Goal: Task Accomplishment & Management: Use online tool/utility

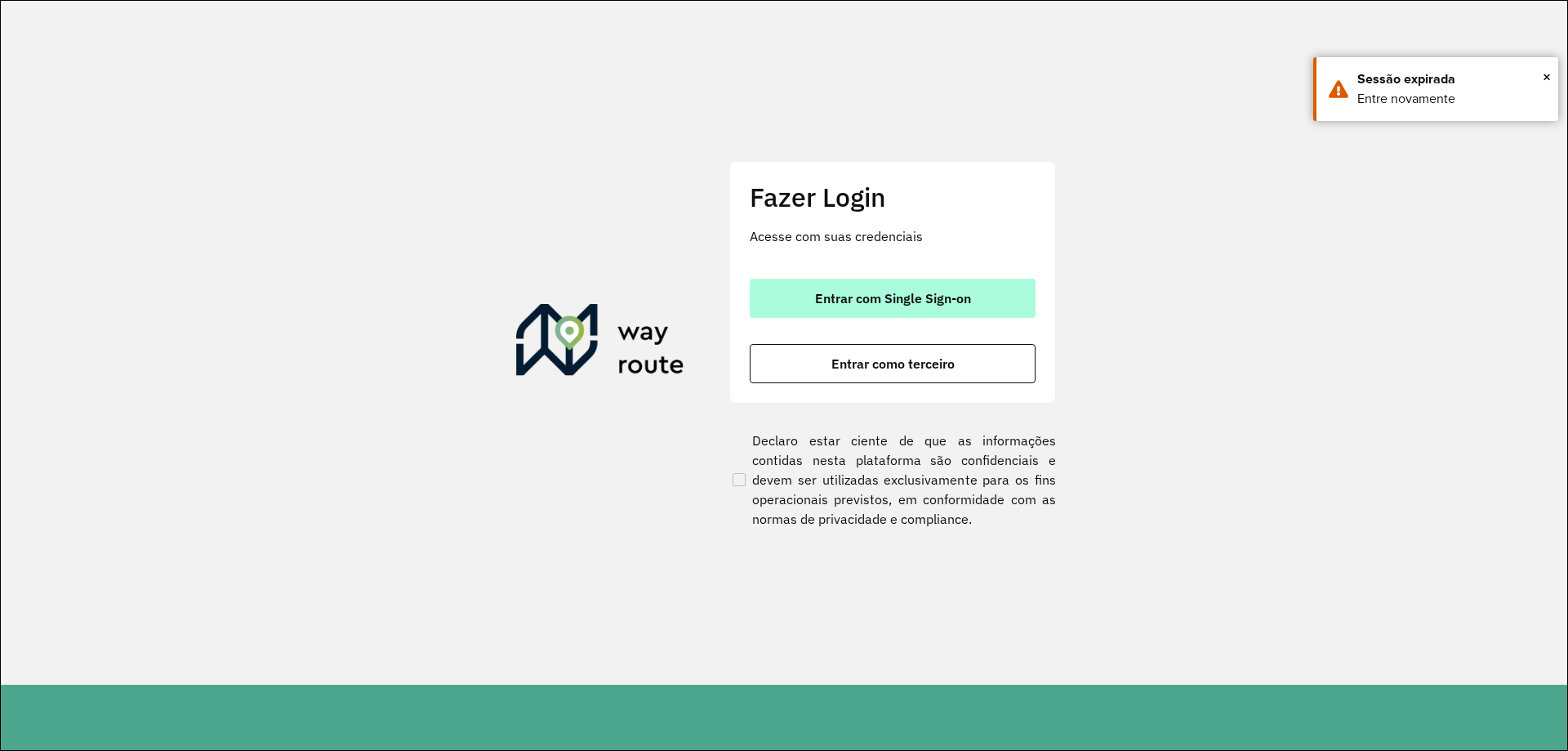
click at [865, 282] on button "Entrar com Single Sign-on" at bounding box center [893, 298] width 286 height 40
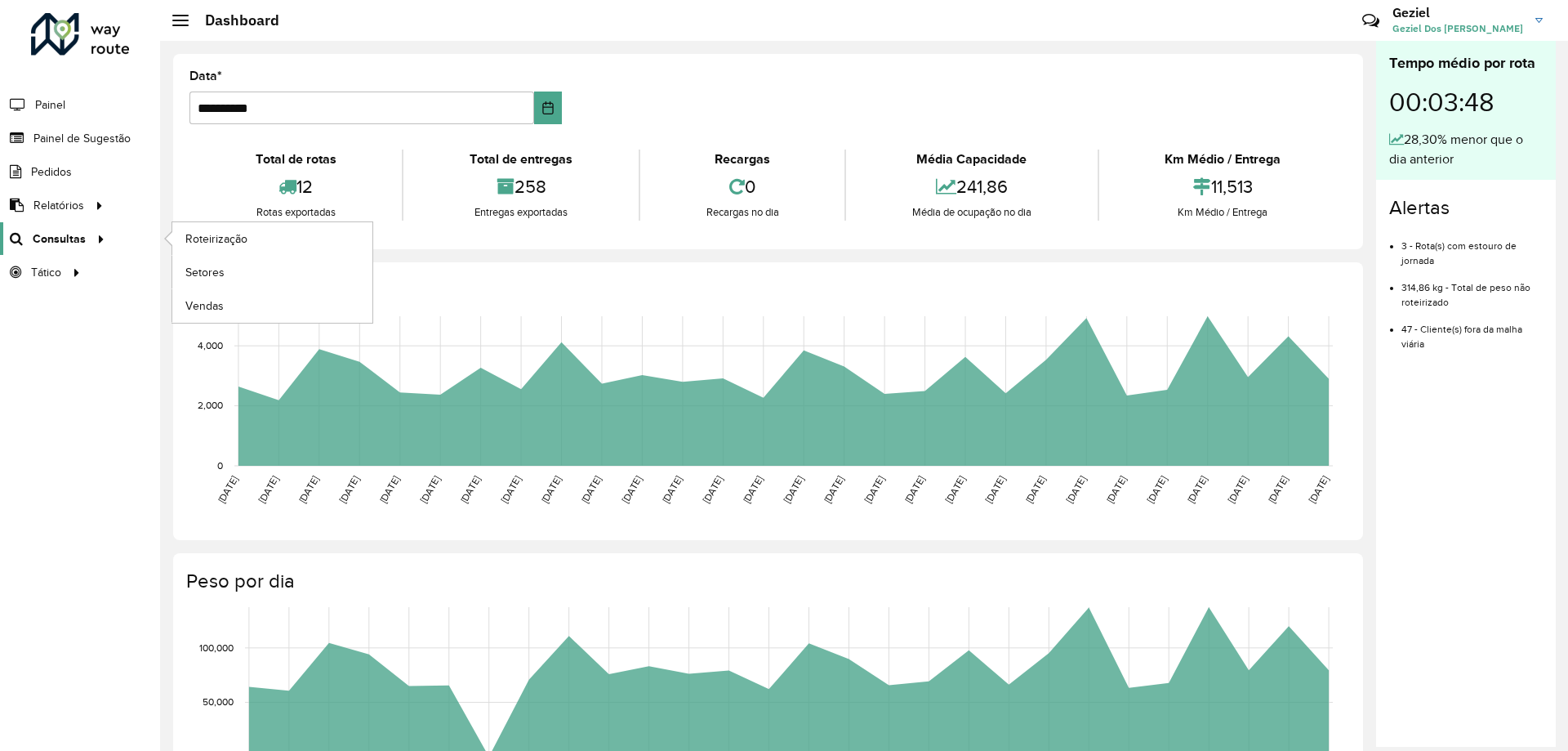
click at [72, 235] on span "Consultas" at bounding box center [59, 239] width 53 height 17
click at [258, 232] on link "Roteirização" at bounding box center [272, 238] width 200 height 33
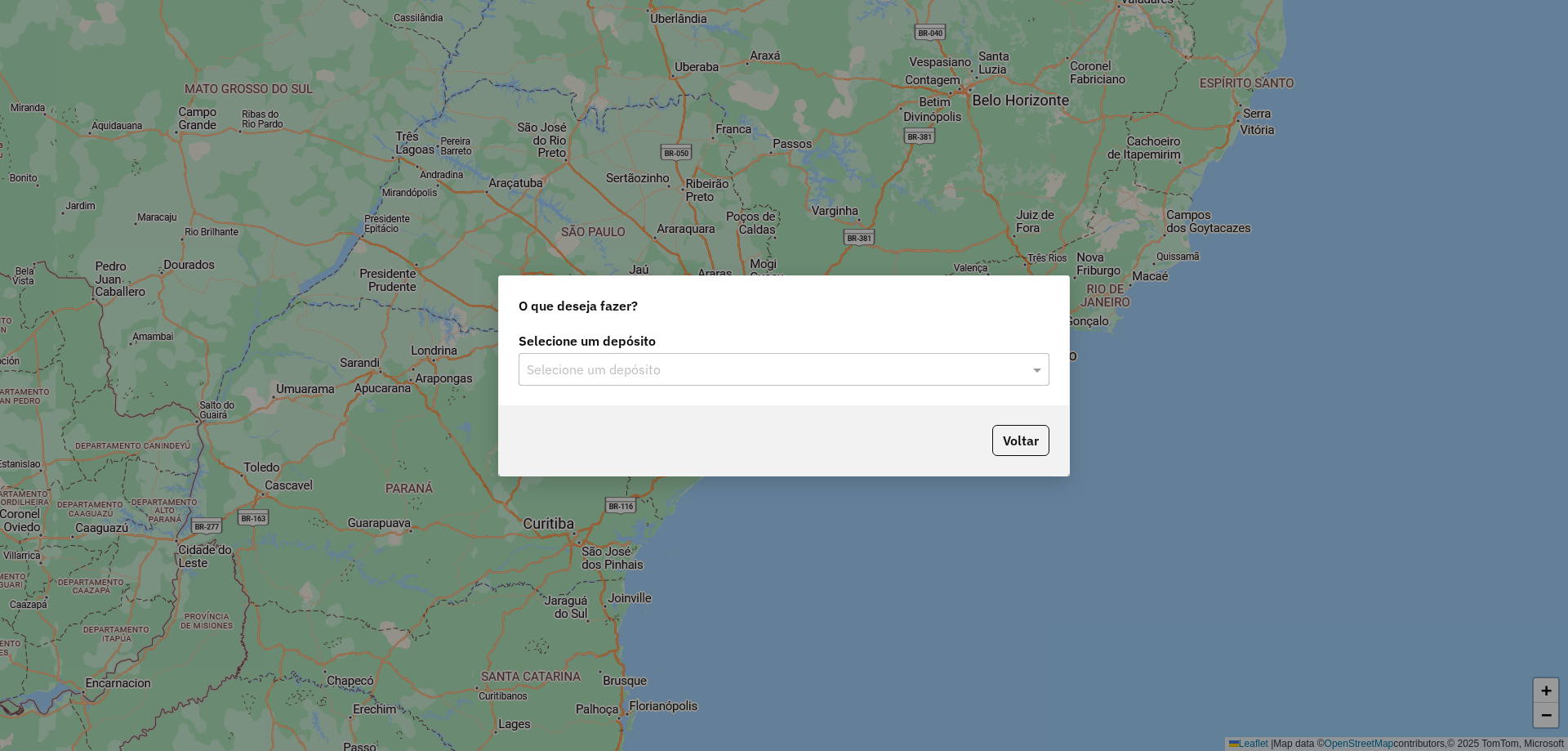
click at [649, 365] on input "text" at bounding box center [768, 370] width 482 height 20
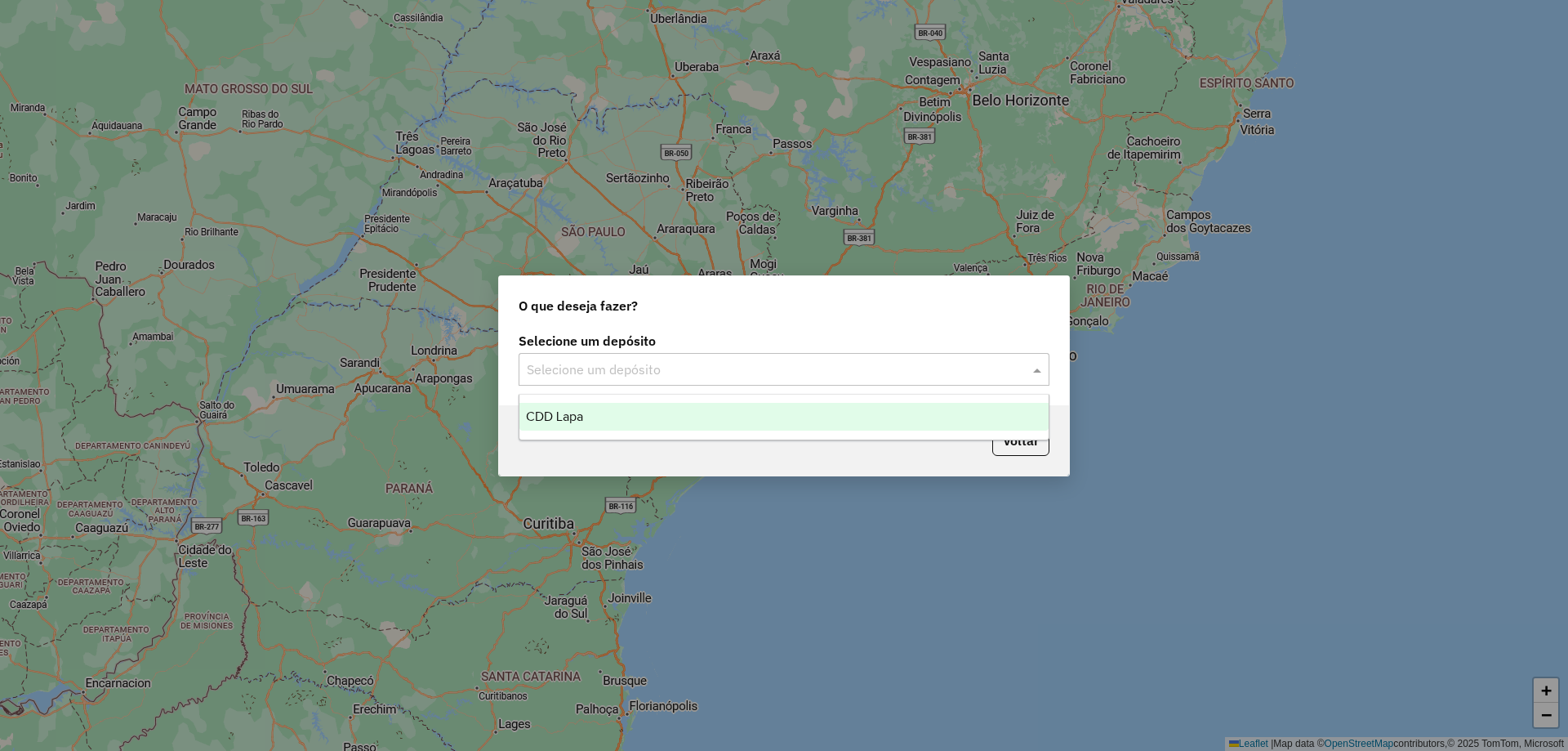
click at [593, 411] on div "CDD Lapa" at bounding box center [784, 417] width 529 height 28
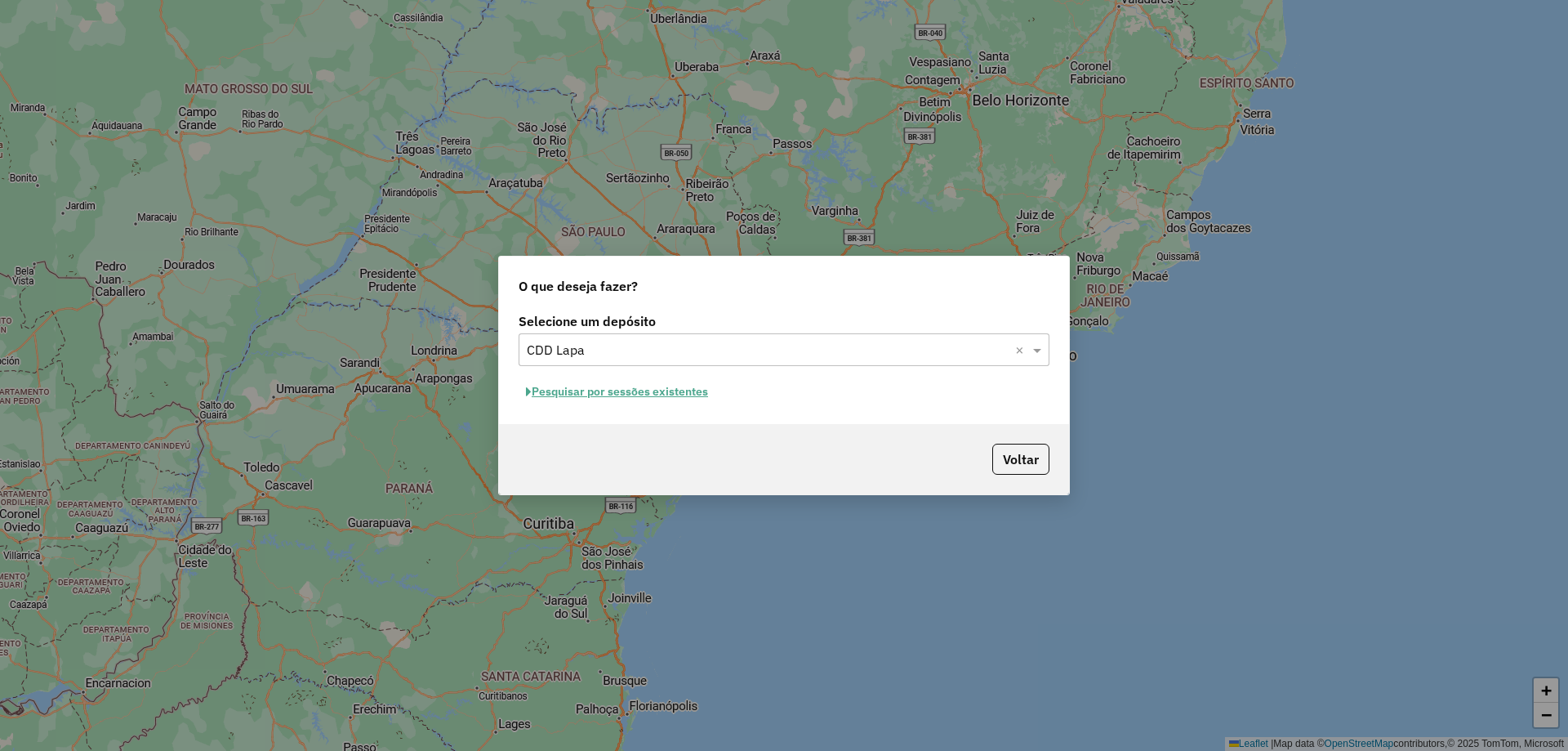
click at [683, 395] on button "Pesquisar por sessões existentes" at bounding box center [616, 391] width 197 height 25
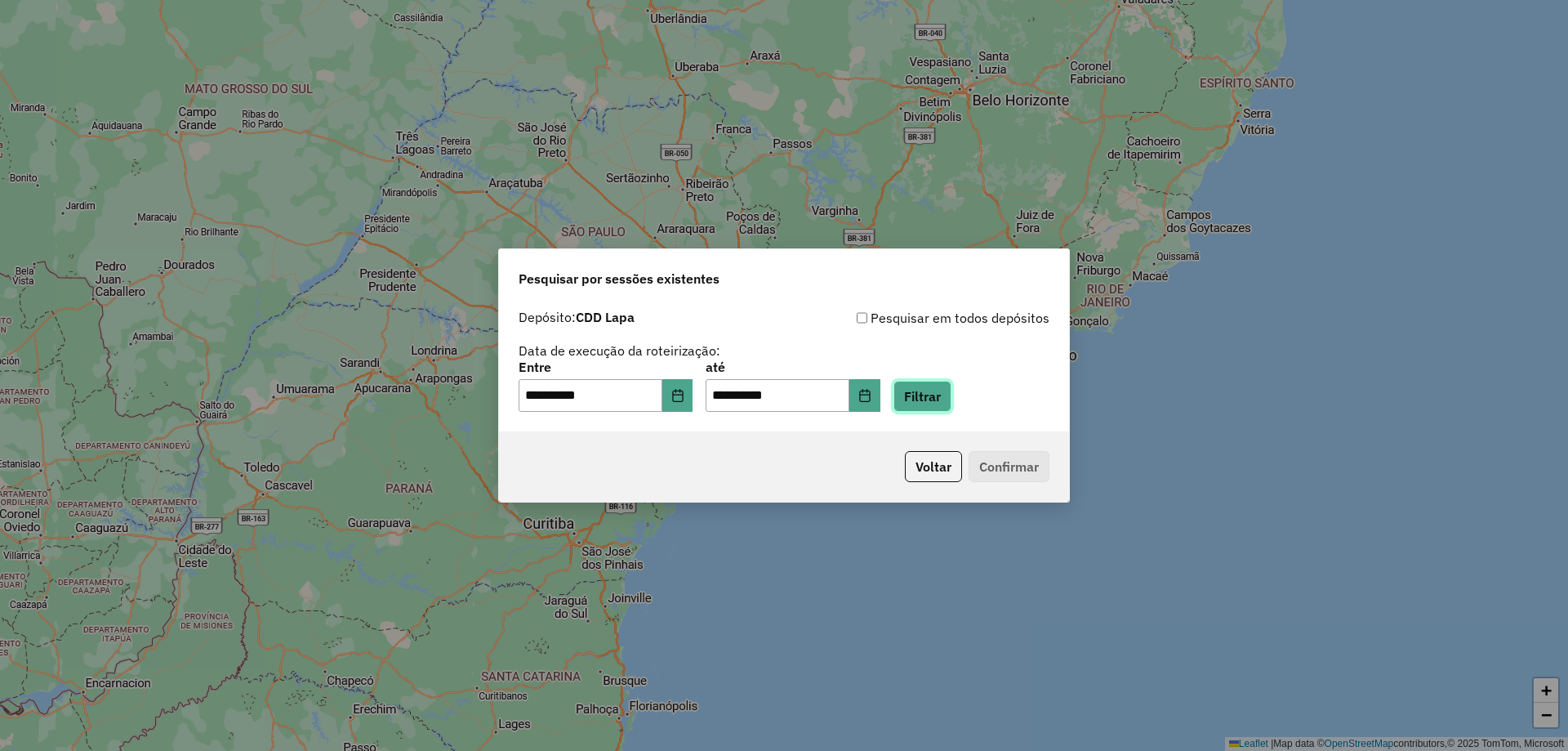
click at [923, 399] on button "Filtrar" at bounding box center [923, 395] width 58 height 31
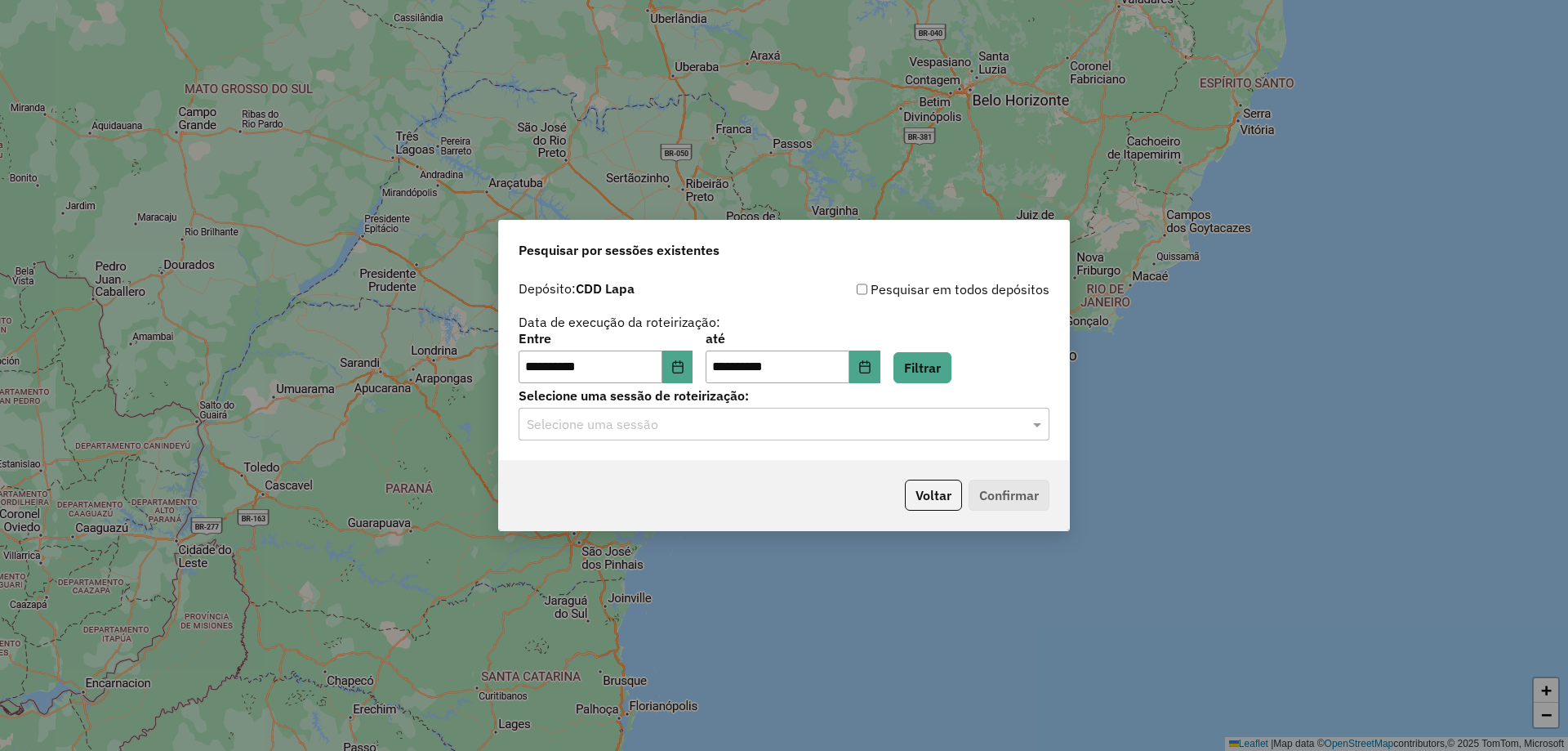
click at [875, 430] on input "text" at bounding box center [768, 424] width 482 height 20
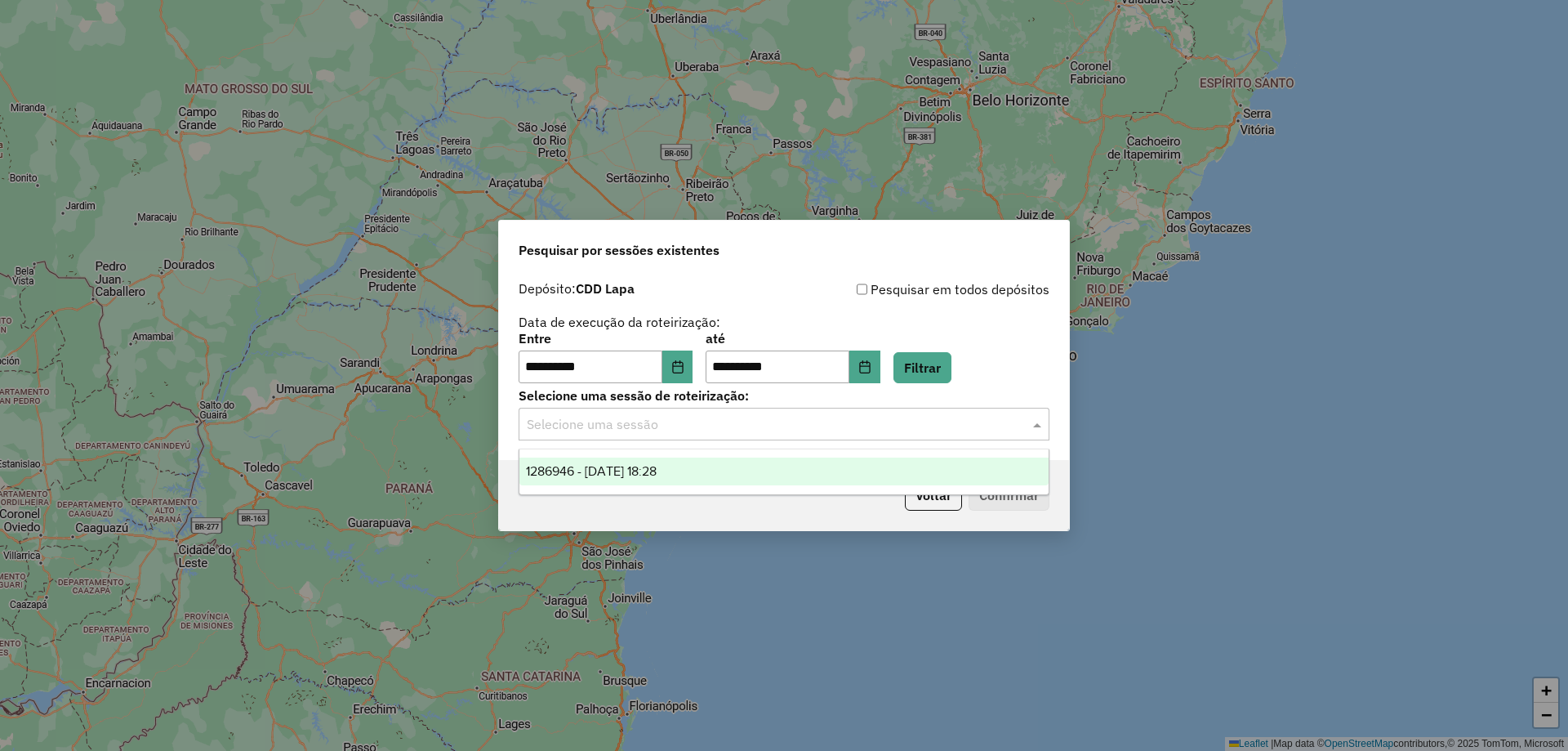
click at [706, 457] on div "1286946 - [DATE] 18:28" at bounding box center [784, 471] width 529 height 28
